Goal: Navigation & Orientation: Understand site structure

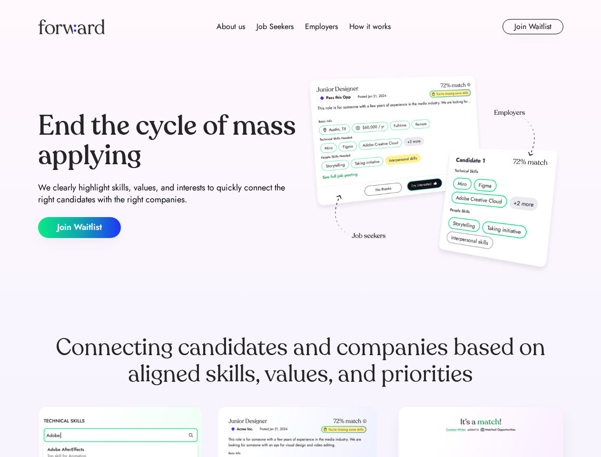
click at [300, 228] on div "End the cycle of mass applying We clearly highlight skills, values, and interes…" at bounding box center [300, 174] width 525 height 205
click at [301, 27] on div "About us Job Seekers Employers How it works" at bounding box center [303, 26] width 375 height 11
click at [71, 27] on img at bounding box center [71, 26] width 67 height 15
click at [304, 27] on div "About us Job Seekers Employers How it works" at bounding box center [303, 26] width 375 height 11
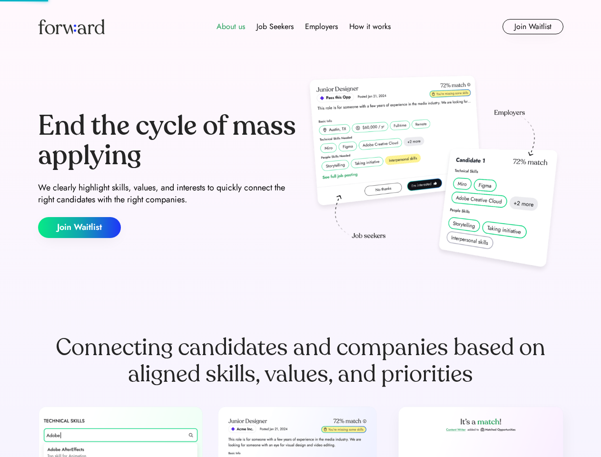
click at [231, 27] on div "About us" at bounding box center [231, 26] width 29 height 11
click at [275, 27] on div "Job Seekers" at bounding box center [275, 26] width 37 height 11
click at [321, 27] on div "Employers" at bounding box center [321, 26] width 33 height 11
